Goal: Task Accomplishment & Management: Use online tool/utility

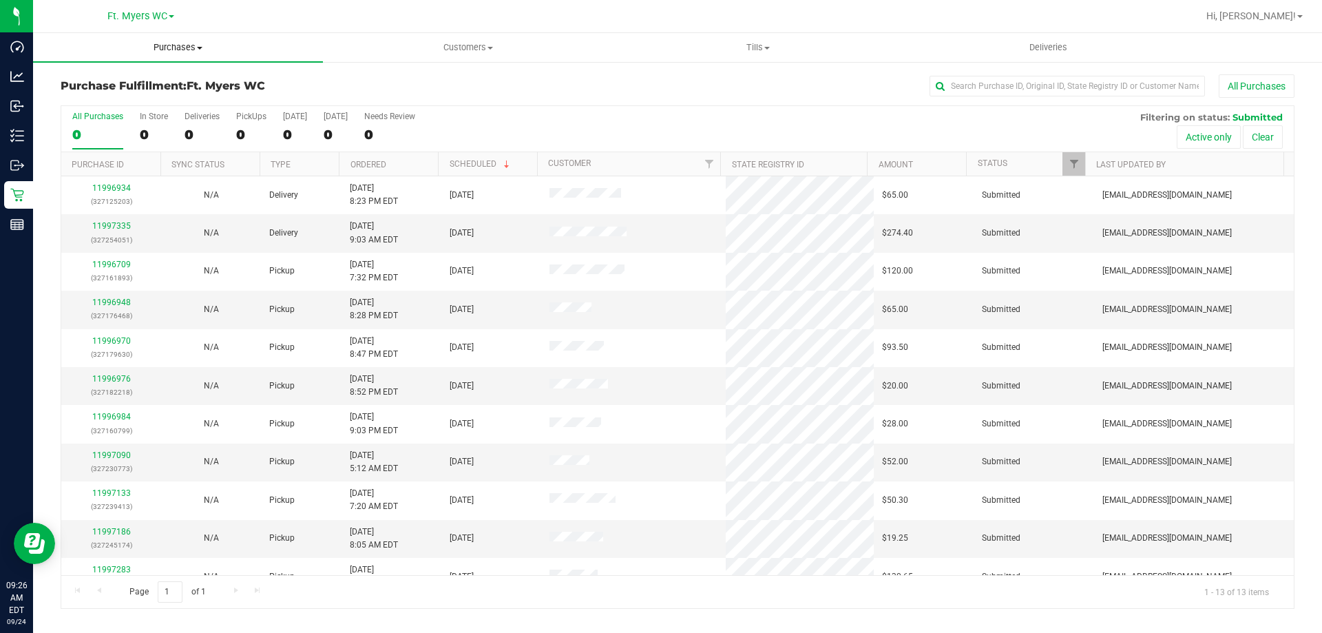
click at [150, 49] on span "Purchases" at bounding box center [178, 47] width 290 height 12
click at [103, 101] on span "Fulfillment" at bounding box center [75, 100] width 85 height 12
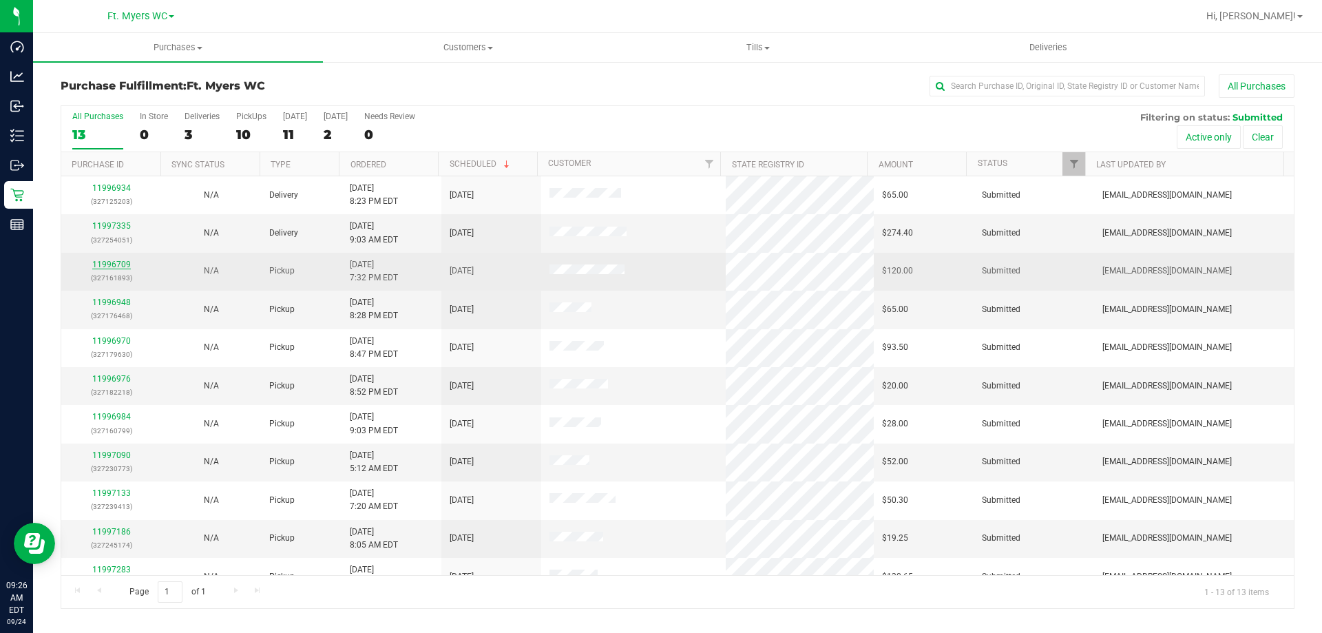
click at [121, 262] on link "11996709" at bounding box center [111, 265] width 39 height 10
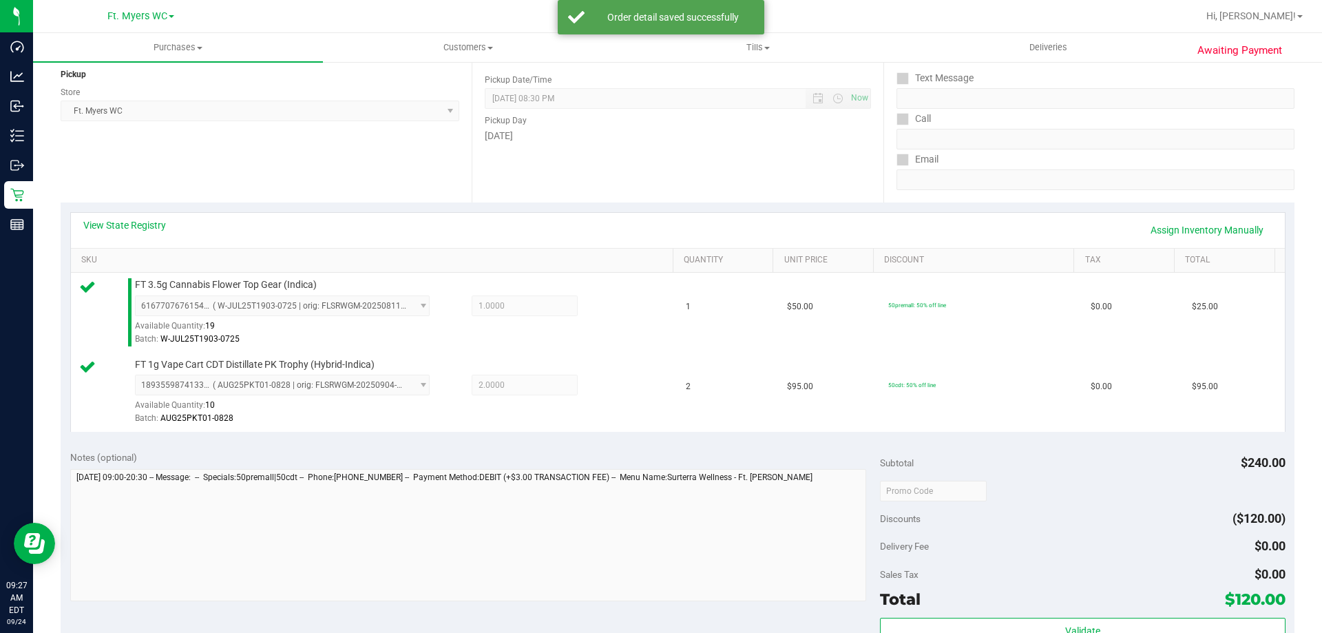
scroll to position [344, 0]
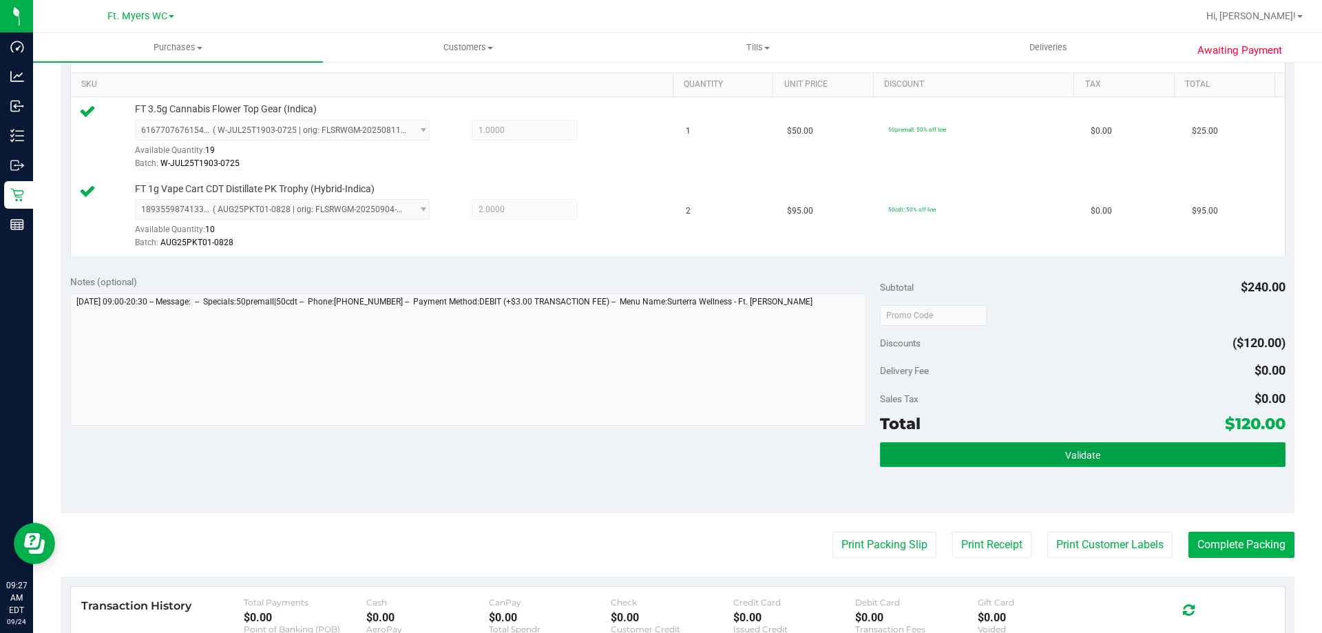
click at [1180, 461] on button "Validate" at bounding box center [1082, 454] width 405 height 25
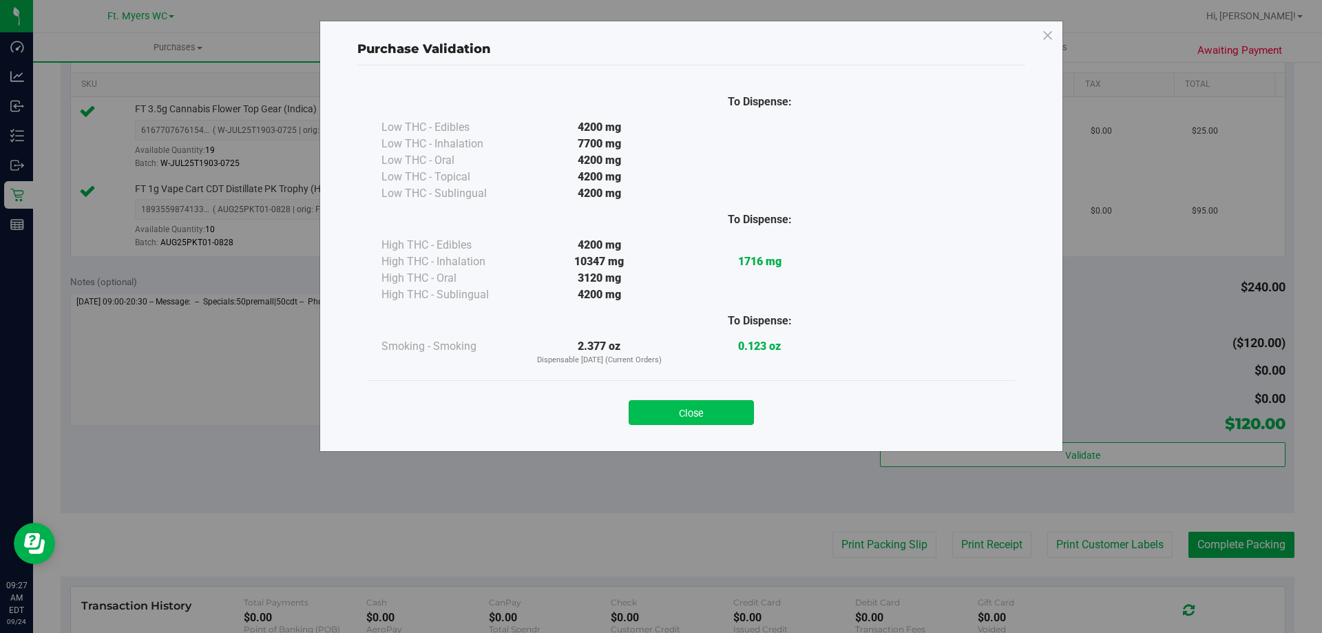
click at [730, 409] on button "Close" at bounding box center [691, 412] width 125 height 25
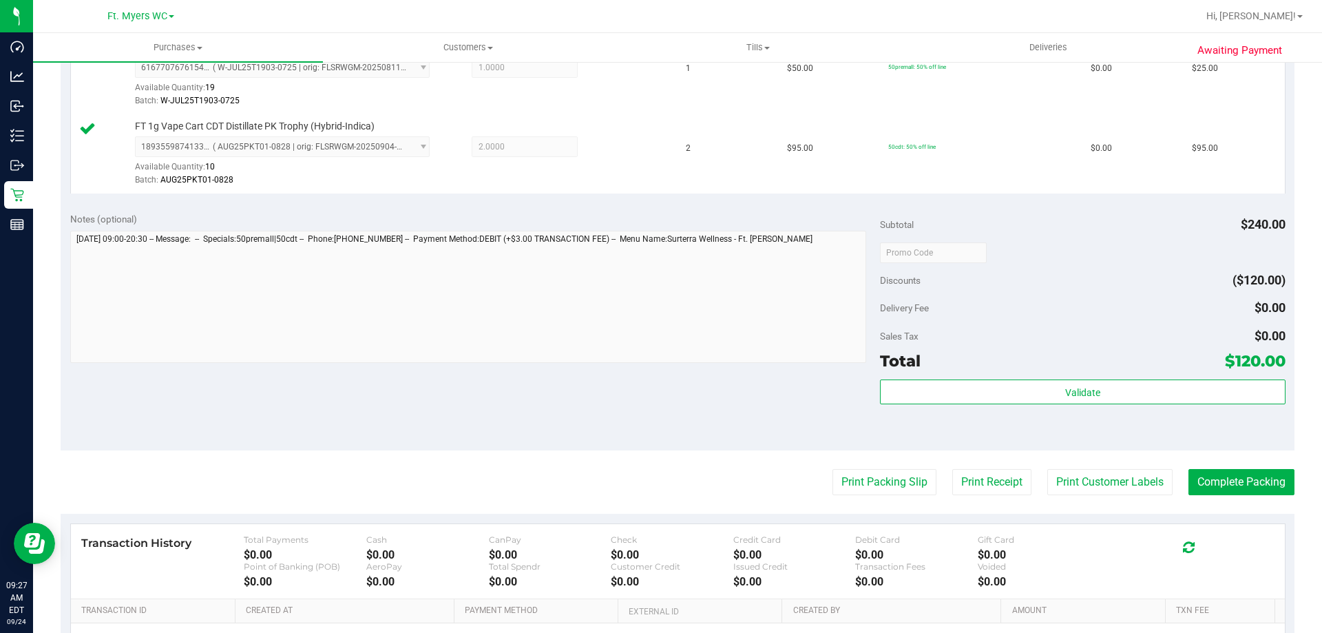
scroll to position [413, 0]
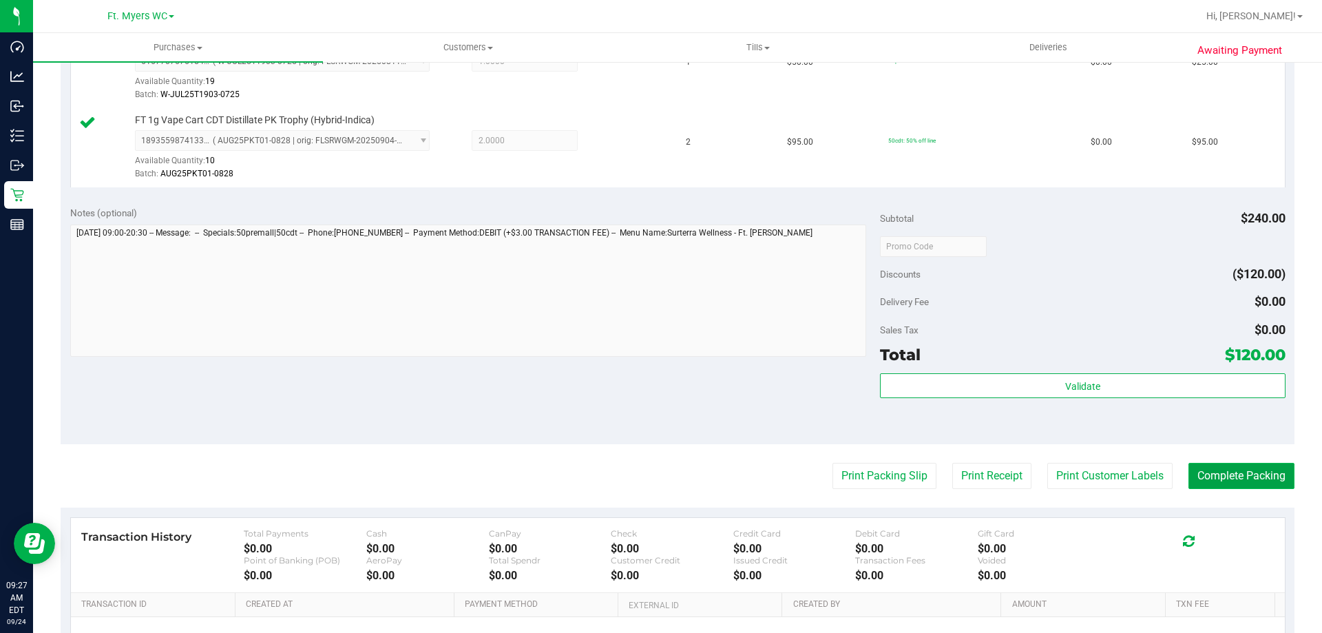
click at [1230, 486] on button "Complete Packing" at bounding box center [1241, 476] width 106 height 26
